Goal: Information Seeking & Learning: Learn about a topic

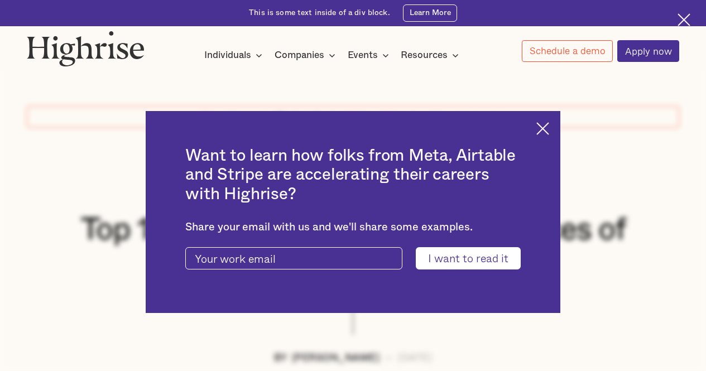
scroll to position [279, 0]
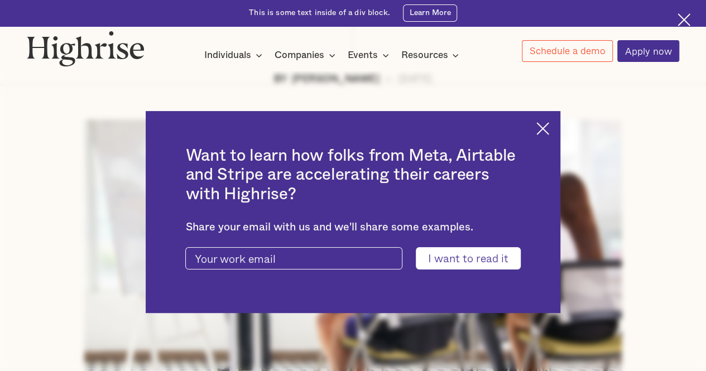
click at [549, 130] on img at bounding box center [543, 128] width 13 height 13
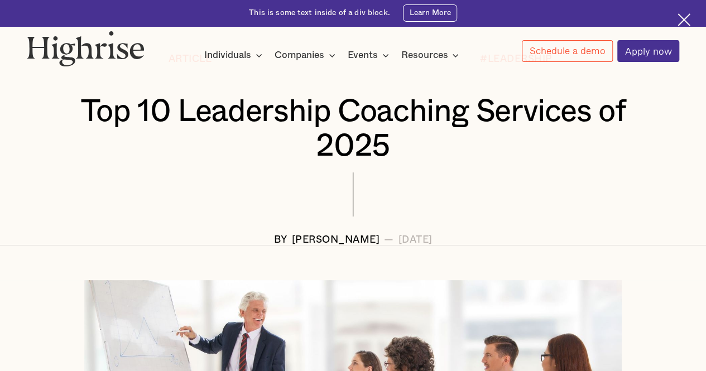
scroll to position [0, 0]
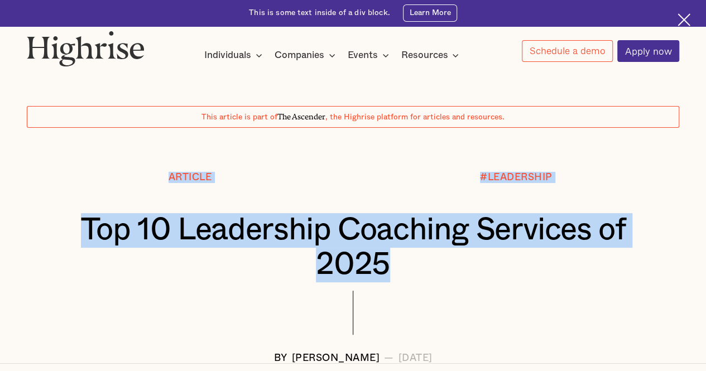
drag, startPoint x: 176, startPoint y: 174, endPoint x: 638, endPoint y: 273, distance: 471.8
click at [638, 273] on div "Article #LEADERSHIP Top 10 Leadership Coaching Services of 2025 BY Andrew Langa…" at bounding box center [353, 268] width 705 height 192
click at [639, 274] on h1 "Top 10 Leadership Coaching Services of 2025" at bounding box center [353, 247] width 598 height 69
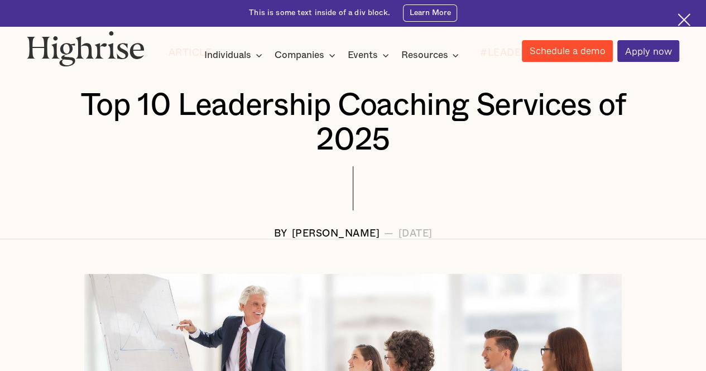
scroll to position [112, 0]
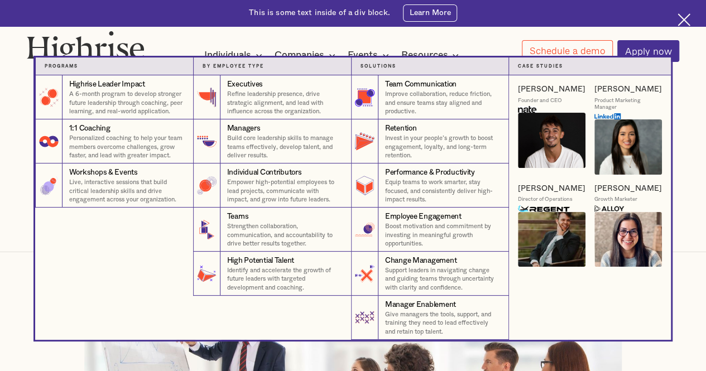
click at [1, 78] on nav "Programs 4 Highrise Leader Impact Program A 6-month program to develop stronger…" at bounding box center [353, 199] width 705 height 283
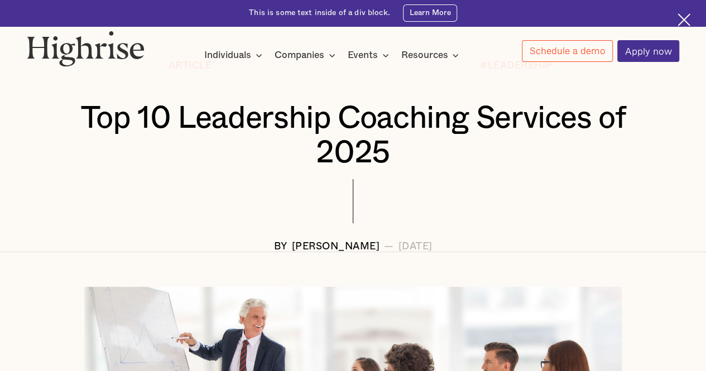
click at [690, 21] on div "This is some text inside of a div block. Learn More" at bounding box center [353, 13] width 706 height 26
click at [79, 51] on img at bounding box center [86, 49] width 118 height 36
click at [678, 23] on img at bounding box center [684, 19] width 13 height 13
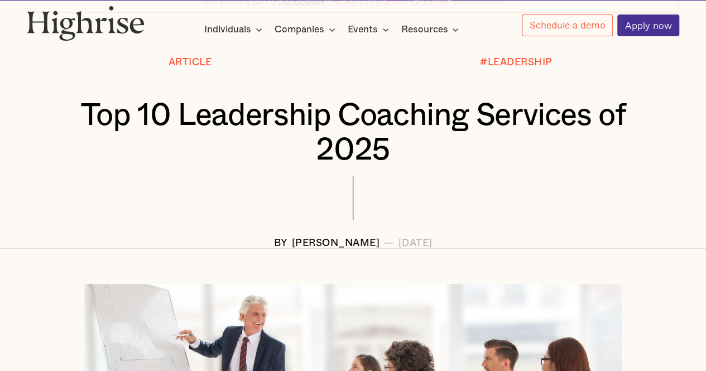
scroll to position [85, 0]
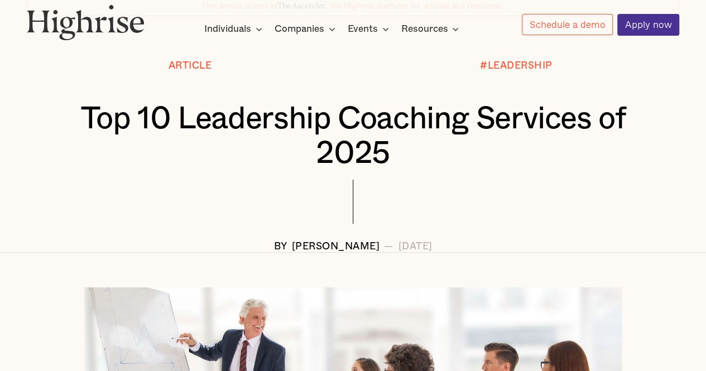
click at [116, 27] on img at bounding box center [86, 22] width 118 height 36
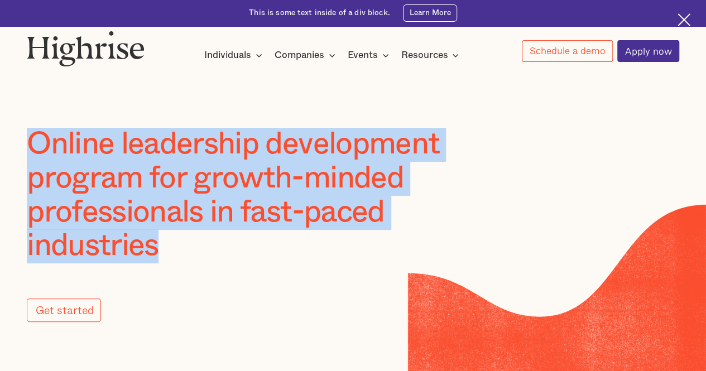
drag, startPoint x: 68, startPoint y: 135, endPoint x: 244, endPoint y: 256, distance: 213.6
click at [243, 255] on div "Online leadership development program for growth-minded professionals in fast-p…" at bounding box center [353, 185] width 706 height 371
click at [245, 256] on h1 "Online leadership development program for growth-minded professionals in fast-p…" at bounding box center [265, 196] width 476 height 136
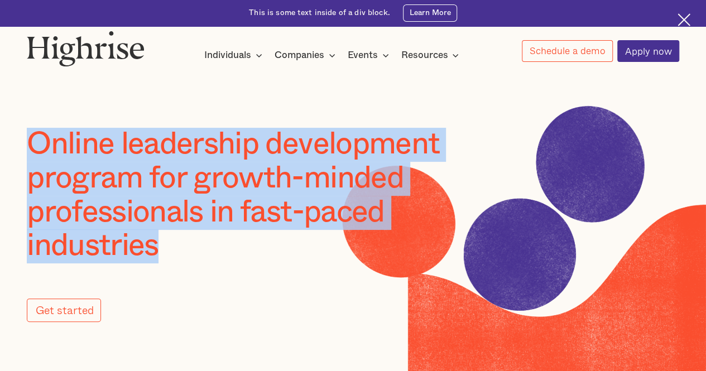
drag, startPoint x: 35, startPoint y: 147, endPoint x: 288, endPoint y: 268, distance: 280.2
click at [288, 267] on div "Online leadership development program for growth-minded professionals in fast-p…" at bounding box center [265, 213] width 476 height 171
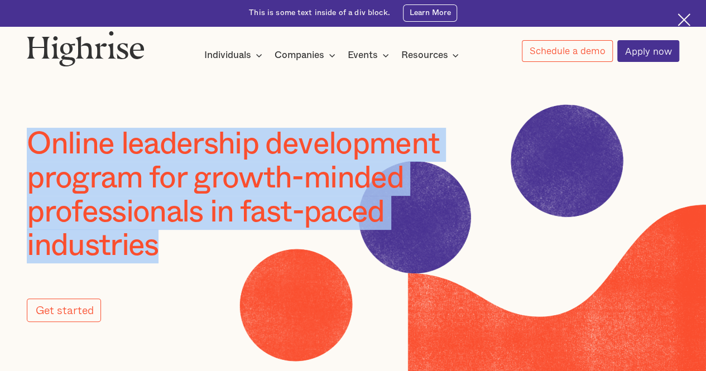
click at [288, 269] on div "Online leadership development program for growth-minded professionals in fast-p…" at bounding box center [265, 213] width 476 height 171
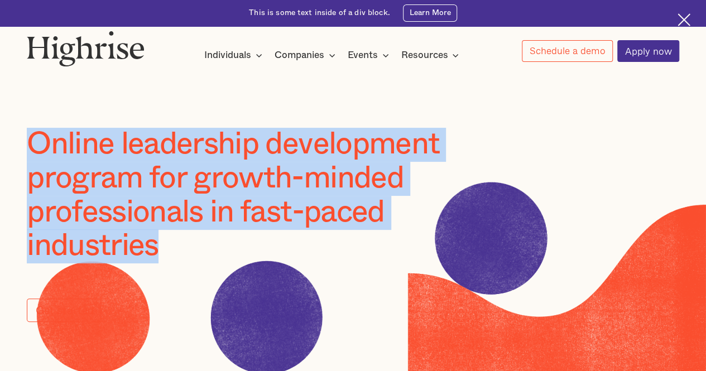
click at [212, 259] on h1 "Online leadership development program for growth-minded professionals in fast-p…" at bounding box center [265, 196] width 476 height 136
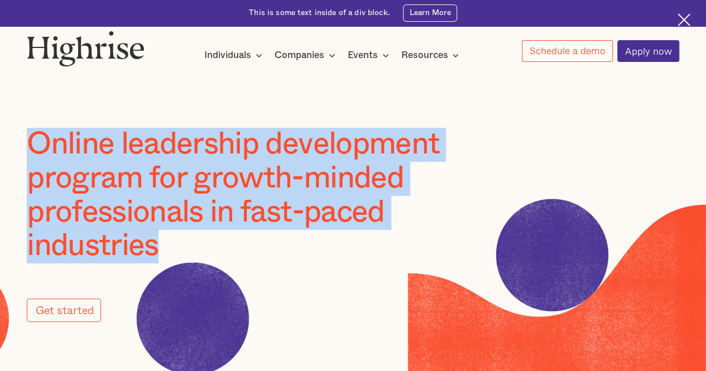
drag, startPoint x: 38, startPoint y: 149, endPoint x: 249, endPoint y: 283, distance: 249.7
click at [249, 283] on div "Online leadership development program for growth-minded professionals in fast-p…" at bounding box center [265, 213] width 476 height 171
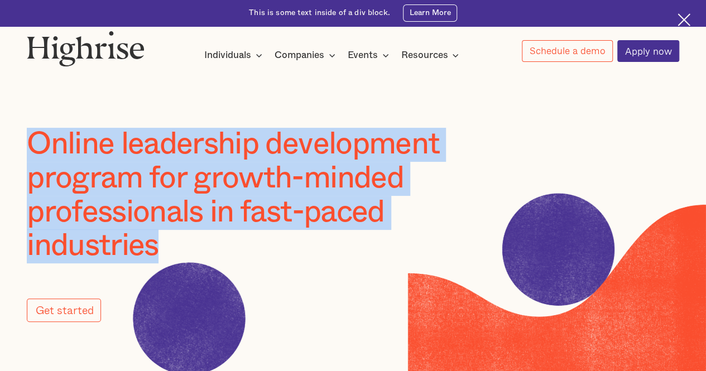
click at [249, 283] on div "Online leadership development program for growth-minded professionals in fast-p…" at bounding box center [265, 213] width 476 height 171
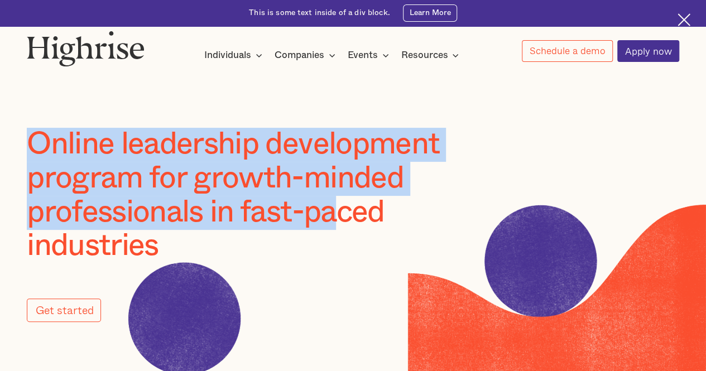
drag, startPoint x: 38, startPoint y: 147, endPoint x: 336, endPoint y: 229, distance: 309.3
click at [336, 229] on h1 "Online leadership development program for growth-minded professionals in fast-p…" at bounding box center [265, 196] width 476 height 136
click at [337, 230] on h1 "Online leadership development program for growth-minded professionals in fast-p…" at bounding box center [265, 196] width 476 height 136
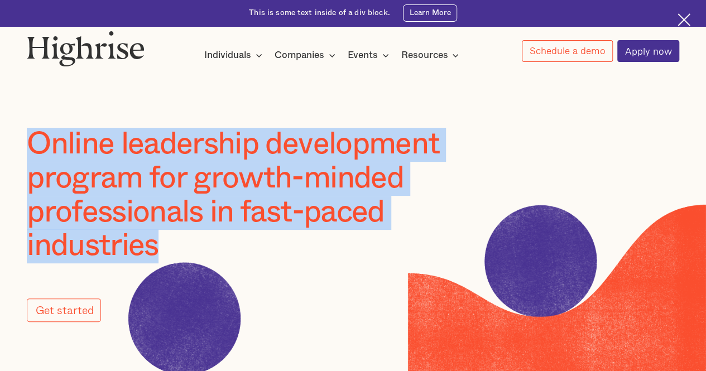
drag, startPoint x: 31, startPoint y: 150, endPoint x: 229, endPoint y: 247, distance: 220.0
click at [229, 247] on h1 "Online leadership development program for growth-minded professionals in fast-p…" at bounding box center [265, 196] width 476 height 136
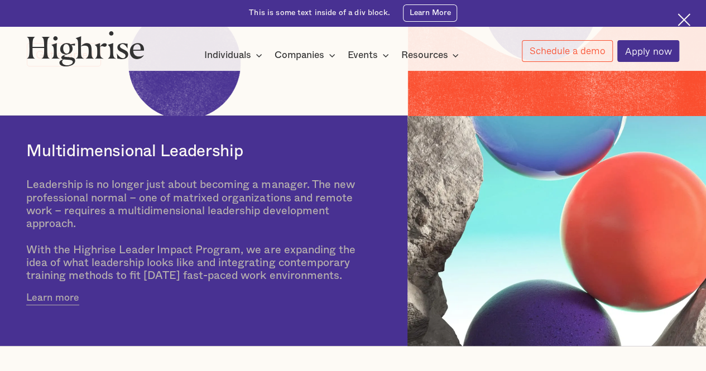
scroll to position [279, 0]
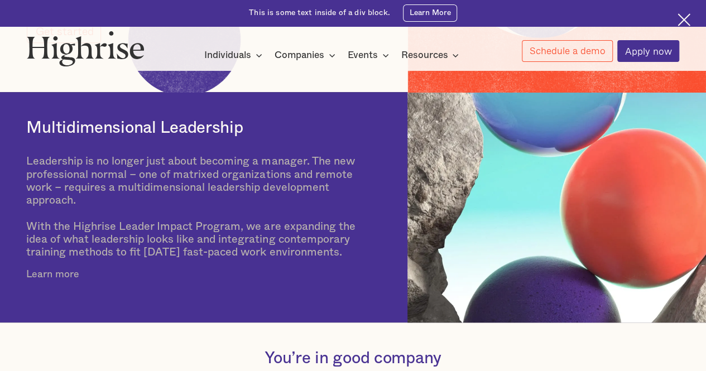
click at [74, 281] on link "Learn more" at bounding box center [52, 275] width 53 height 14
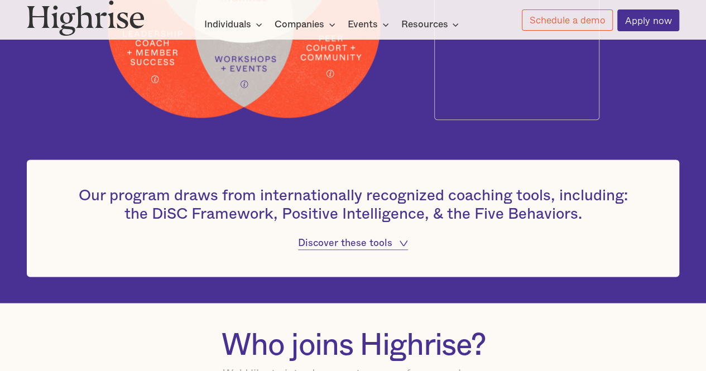
scroll to position [670, 0]
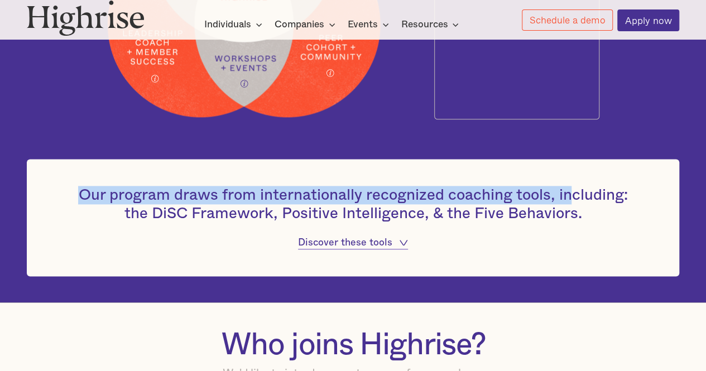
drag, startPoint x: 54, startPoint y: 192, endPoint x: 576, endPoint y: 203, distance: 522.8
click at [576, 202] on div "Our program draws from internationally recognized coaching tools, including: th…" at bounding box center [353, 217] width 653 height 117
click at [400, 246] on icon at bounding box center [403, 243] width 9 height 6
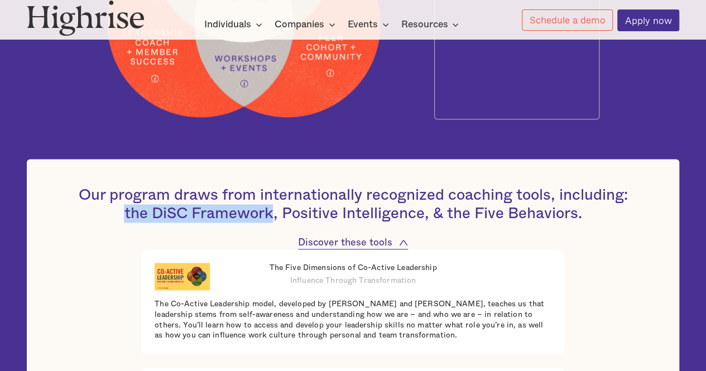
drag, startPoint x: 121, startPoint y: 218, endPoint x: 274, endPoint y: 217, distance: 153.0
click at [274, 217] on h4 "Our program draws from internationally recognized coaching tools, including: th…" at bounding box center [353, 204] width 565 height 37
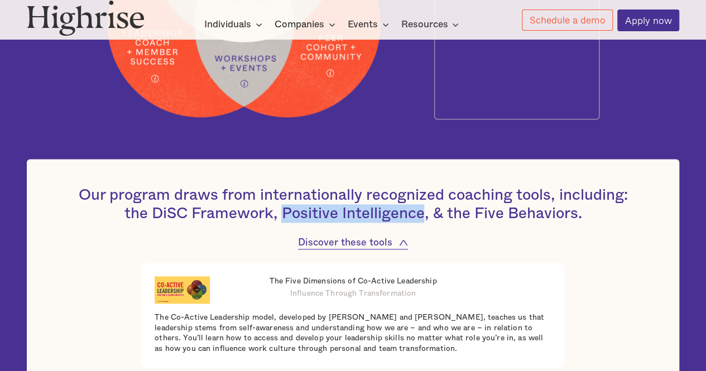
drag, startPoint x: 295, startPoint y: 217, endPoint x: 424, endPoint y: 219, distance: 128.4
click at [424, 219] on h4 "Our program draws from internationally recognized coaching tools, including: th…" at bounding box center [353, 204] width 565 height 37
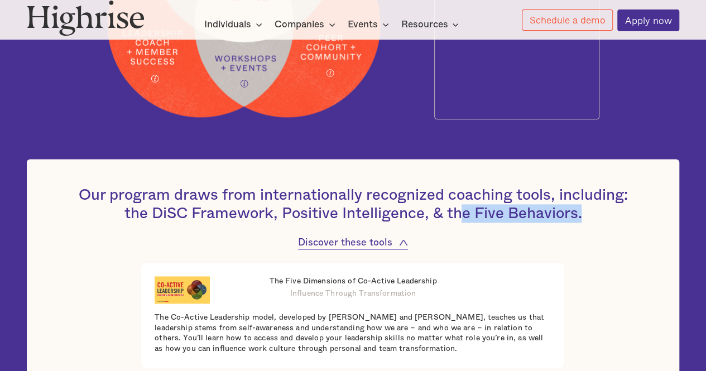
drag, startPoint x: 528, startPoint y: 219, endPoint x: 587, endPoint y: 221, distance: 58.7
click at [587, 221] on h4 "Our program draws from internationally recognized coaching tools, including: th…" at bounding box center [353, 204] width 565 height 37
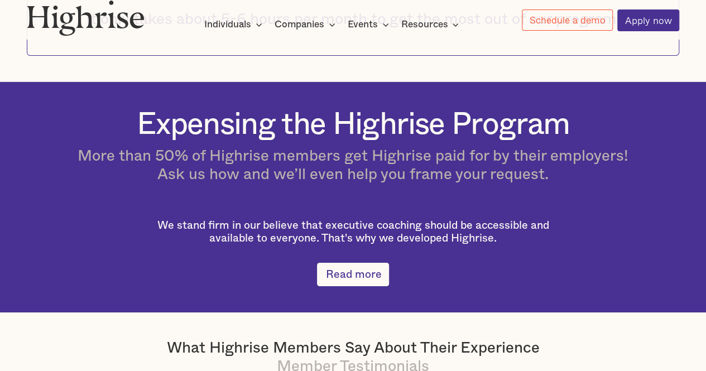
scroll to position [1954, 0]
